Goal: Navigation & Orientation: Find specific page/section

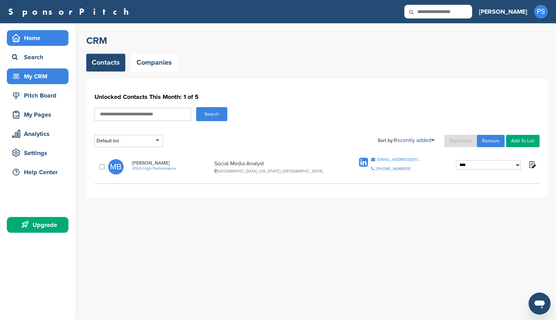
click at [46, 42] on div "Home" at bounding box center [39, 38] width 58 height 12
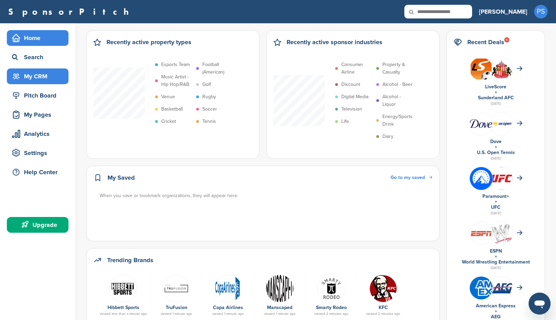
click at [52, 80] on div "My CRM" at bounding box center [39, 76] width 58 height 12
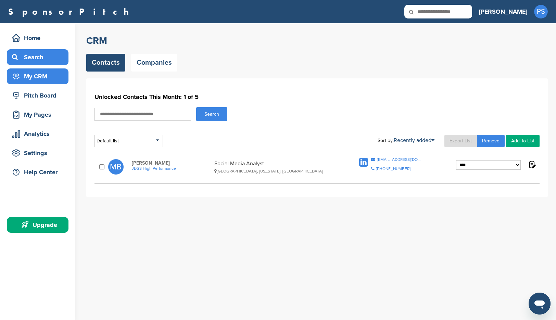
click at [50, 60] on div "Search" at bounding box center [39, 57] width 58 height 12
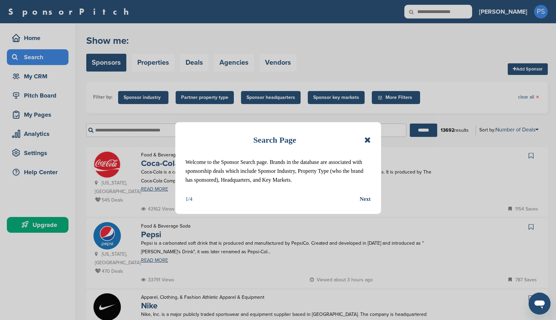
click at [364, 139] on icon at bounding box center [367, 140] width 7 height 8
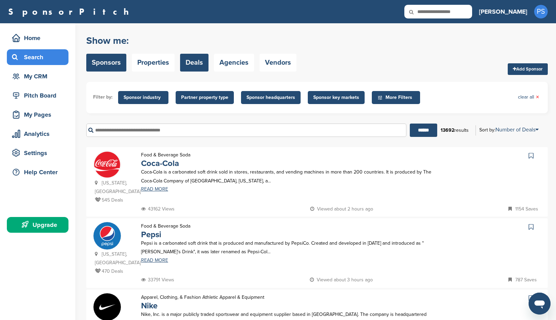
click at [196, 64] on link "Deals" at bounding box center [194, 63] width 28 height 18
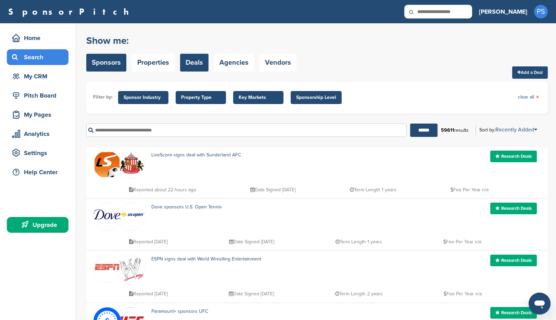
click at [115, 66] on link "Sponsors" at bounding box center [106, 63] width 40 height 18
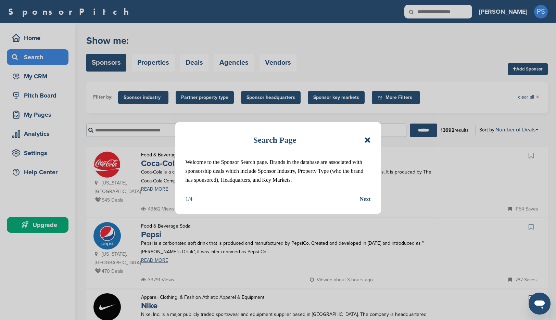
click at [364, 199] on div "Next" at bounding box center [365, 199] width 11 height 9
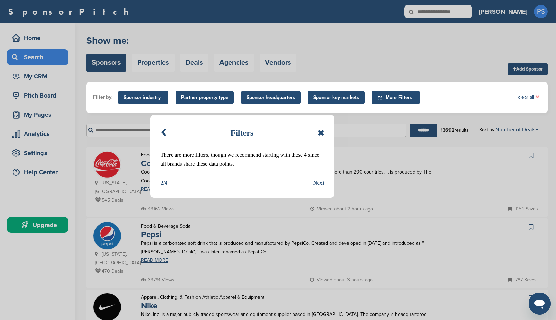
click at [320, 186] on div "Next" at bounding box center [318, 183] width 11 height 9
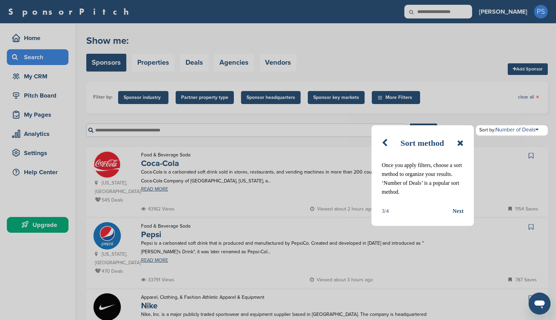
click at [459, 211] on div "Next" at bounding box center [458, 211] width 11 height 9
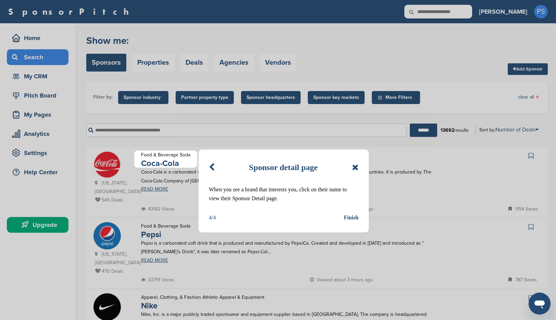
click at [348, 216] on div "Finish" at bounding box center [351, 217] width 15 height 9
